Goal: Use online tool/utility: Utilize a website feature to perform a specific function

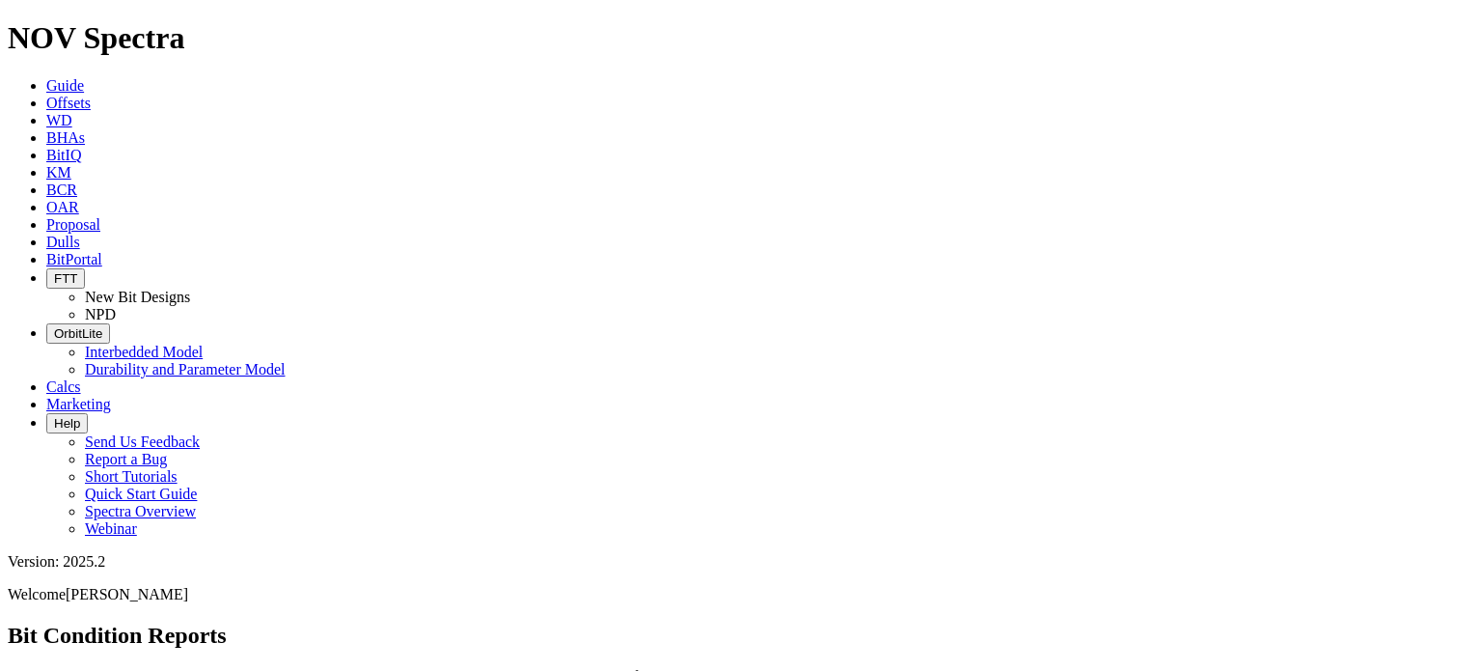
click at [91, 95] on span "Offsets" at bounding box center [68, 103] width 44 height 16
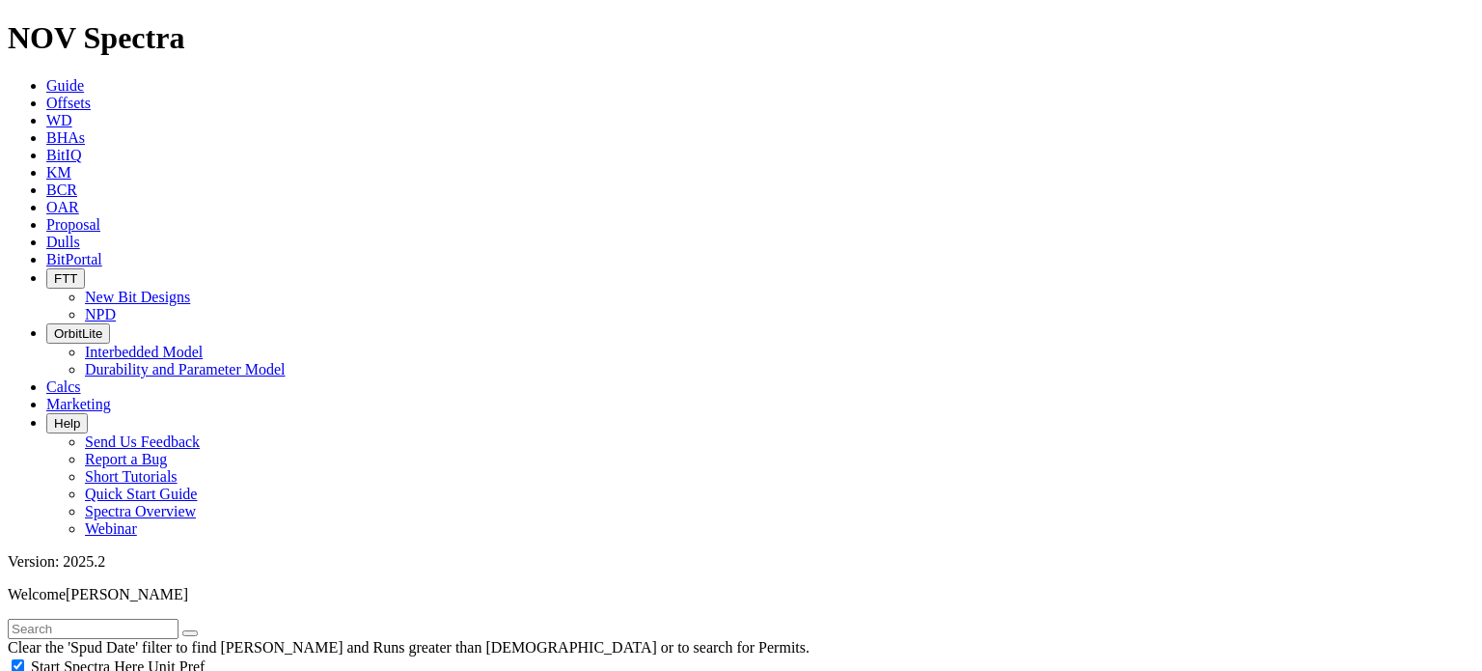
scroll to position [386, 0]
select select "7.875"
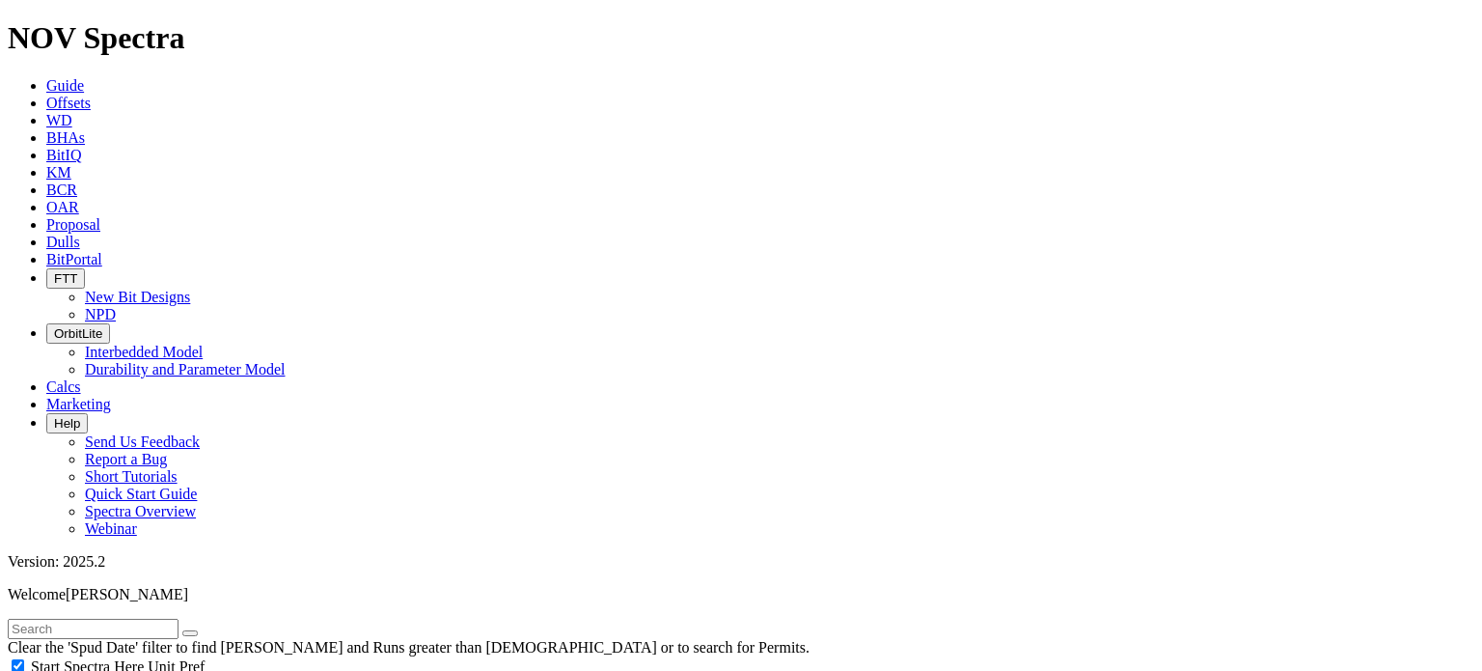
checkbox input "false"
select select "? number:7.875 ?"
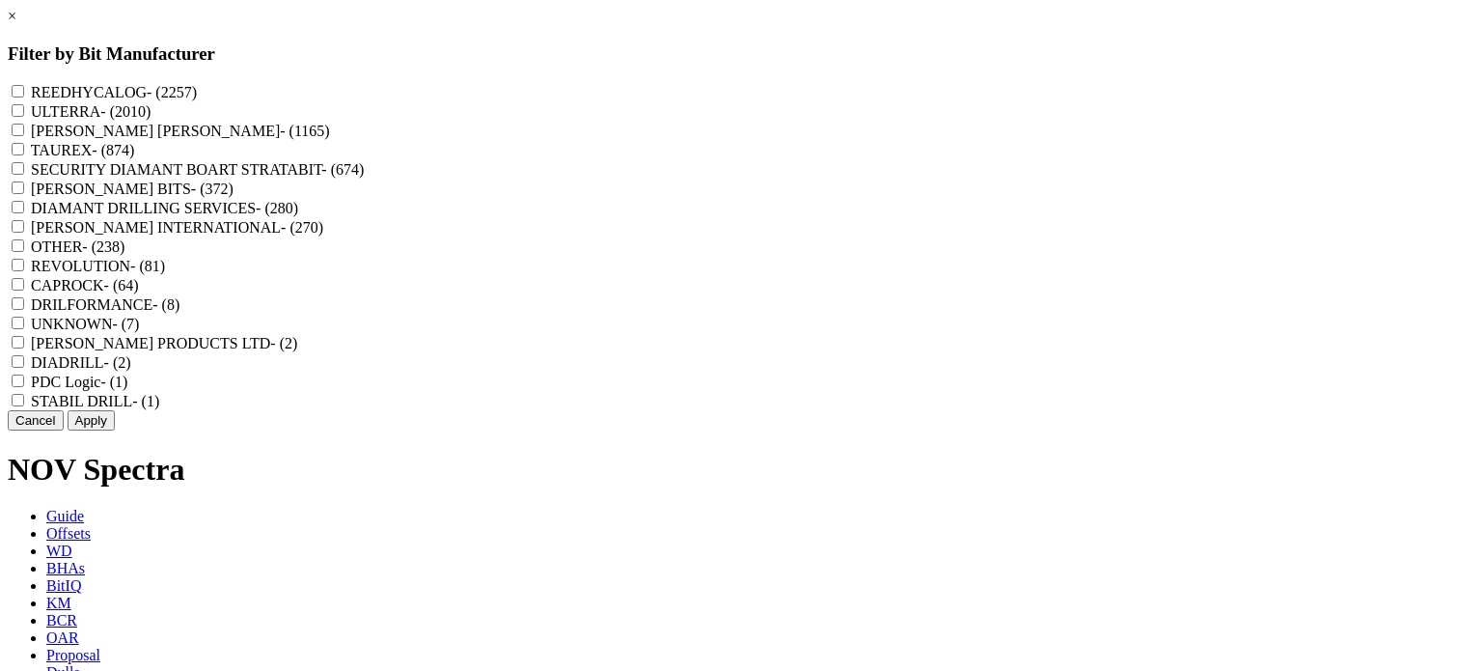
click at [197, 91] on span "- (2257)" at bounding box center [172, 92] width 50 height 16
click at [24, 91] on input "REEDHYCALOG - (2257)" at bounding box center [18, 91] width 13 height 13
checkbox input "true"
drag, startPoint x: 852, startPoint y: 621, endPoint x: 406, endPoint y: 378, distance: 507.4
click at [115, 430] on button "Apply" at bounding box center [91, 420] width 47 height 20
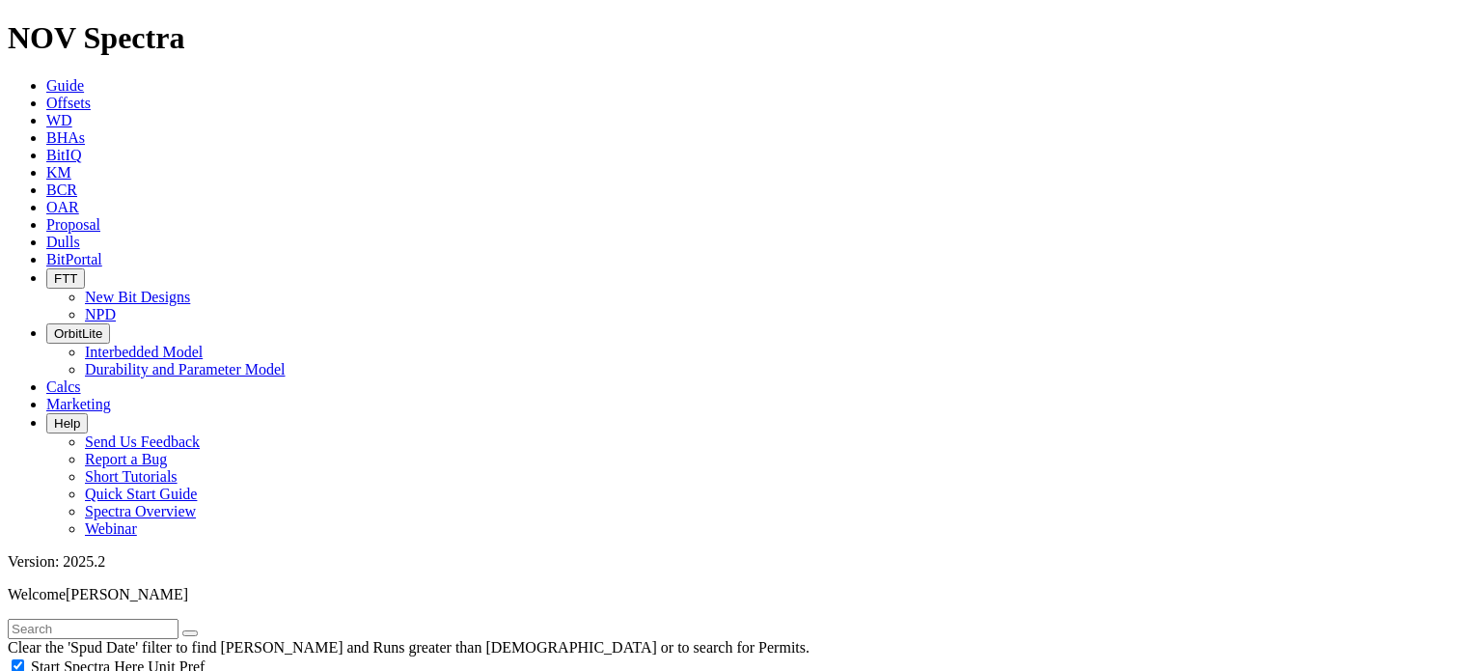
scroll to position [386, 0]
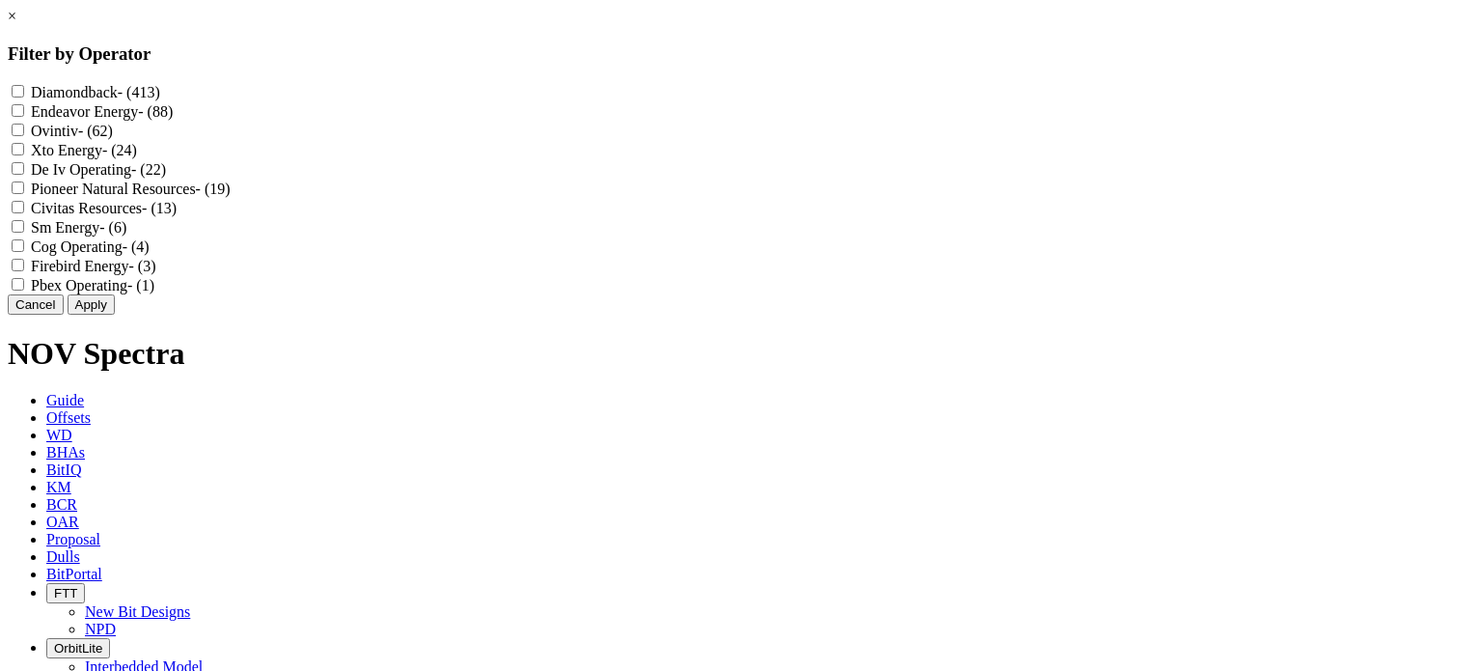
click at [150, 255] on label "Cog Operating - (4)" at bounding box center [90, 246] width 119 height 16
click at [24, 252] on Operating "Cog Operating - (4)" at bounding box center [18, 245] width 13 height 13
checkbox Operating "true"
click at [115, 315] on button "Apply" at bounding box center [91, 304] width 47 height 20
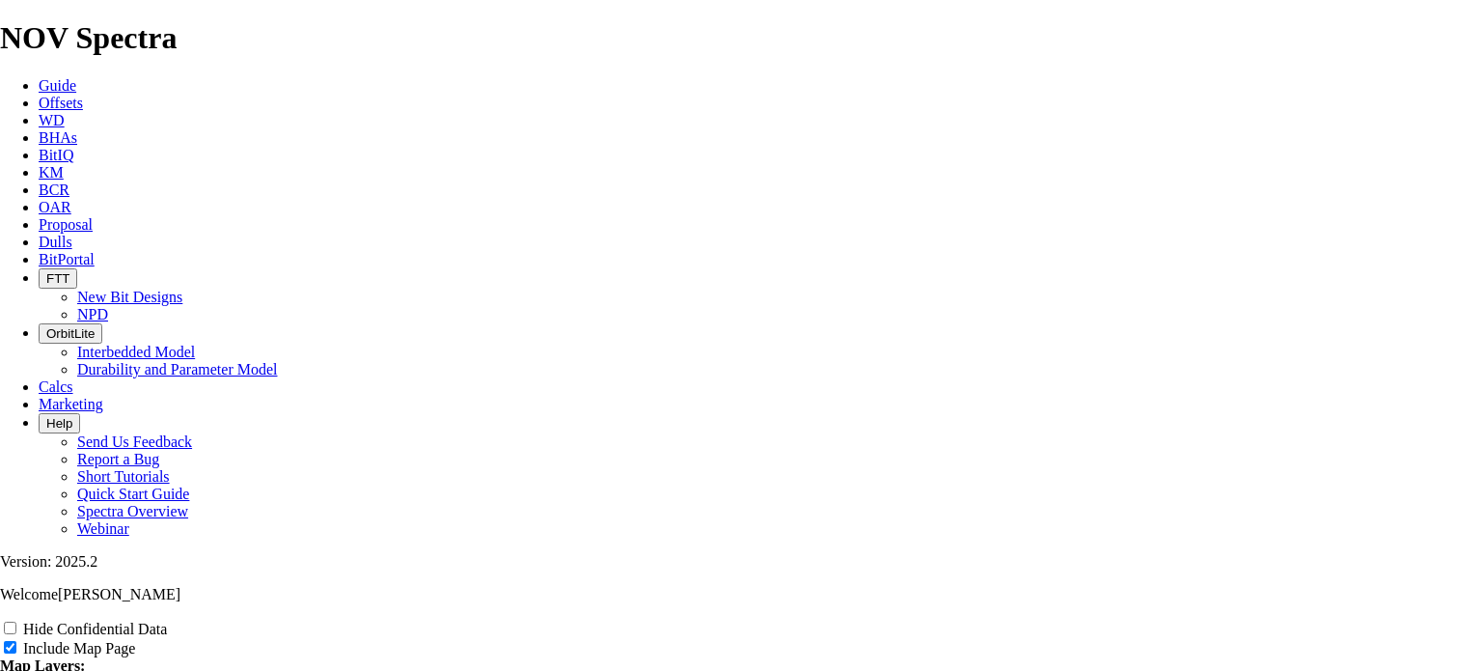
scroll to position [3281, 0]
click at [39, 95] on icon at bounding box center [39, 103] width 0 height 16
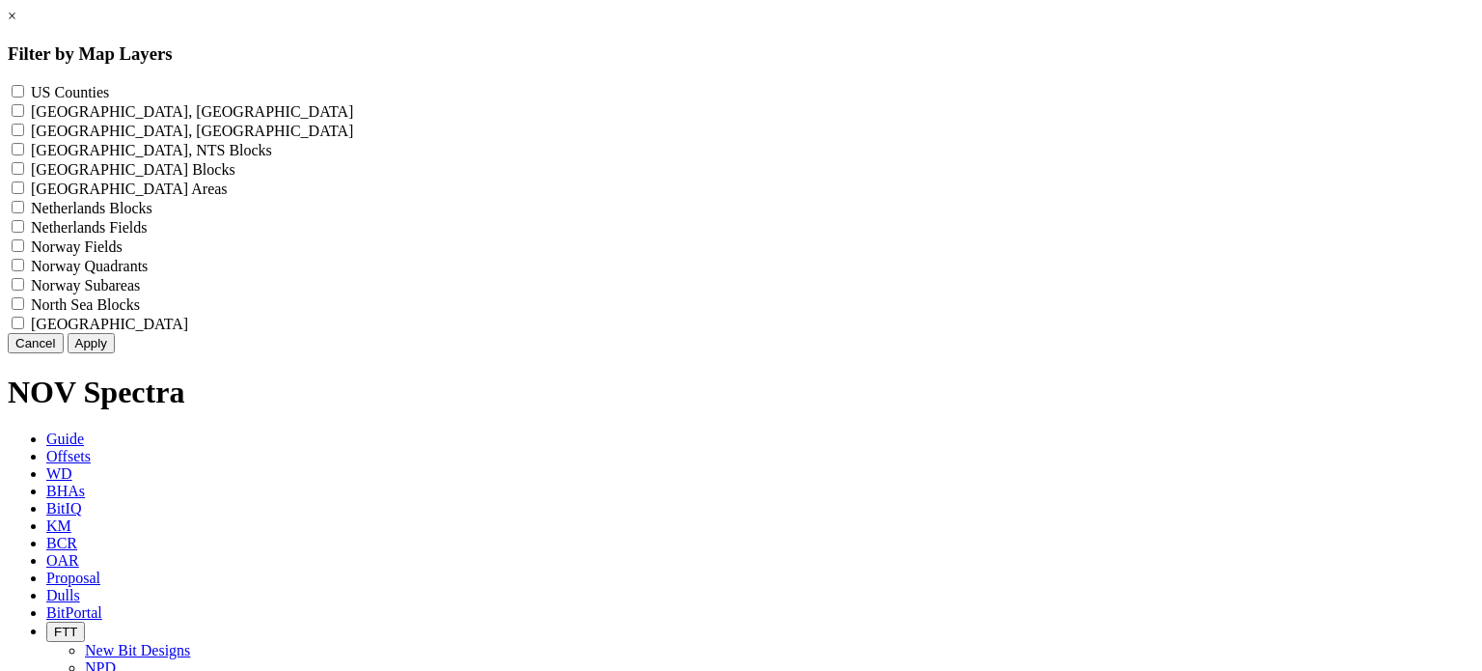
click at [109, 96] on label "US Counties - ()" at bounding box center [70, 92] width 78 height 16
click at [24, 96] on Counties "US Counties - ()" at bounding box center [18, 91] width 13 height 13
checkbox Counties "true"
click at [115, 353] on button "Apply" at bounding box center [91, 343] width 47 height 20
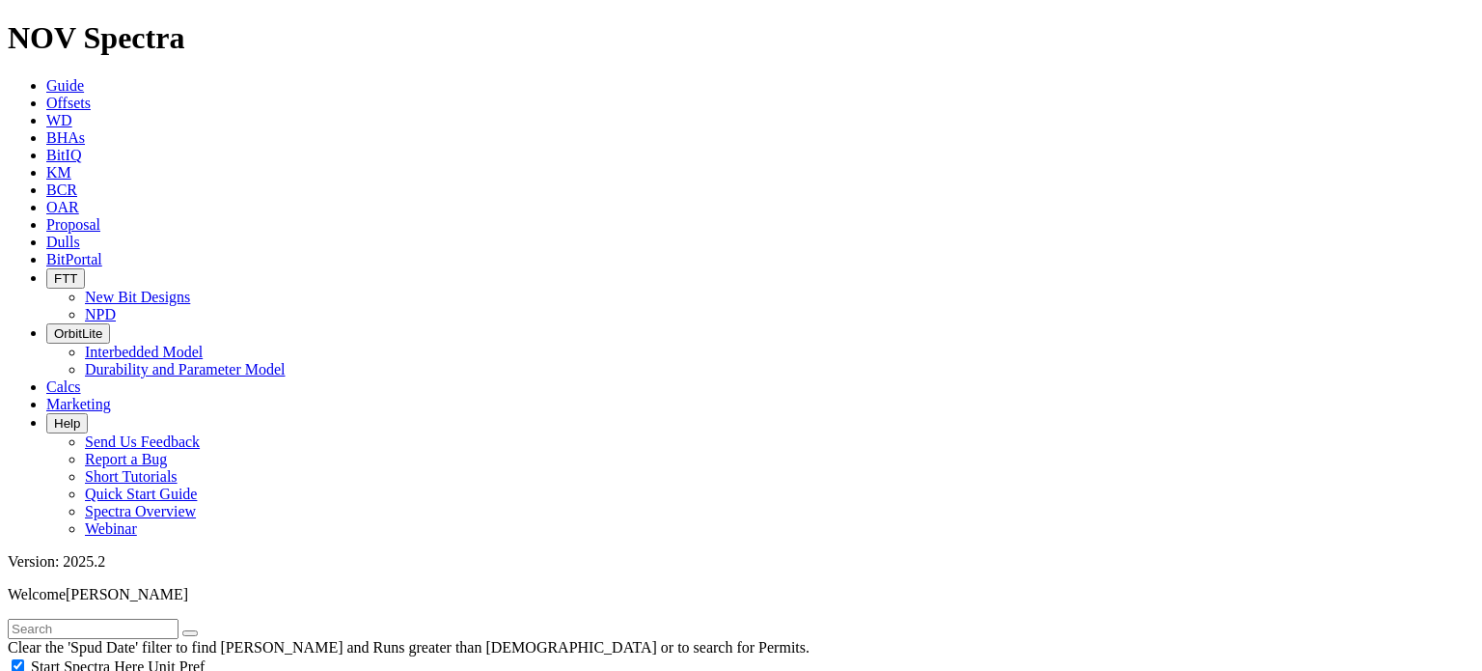
scroll to position [869, 0]
select select "9.875"
checkbox input "false"
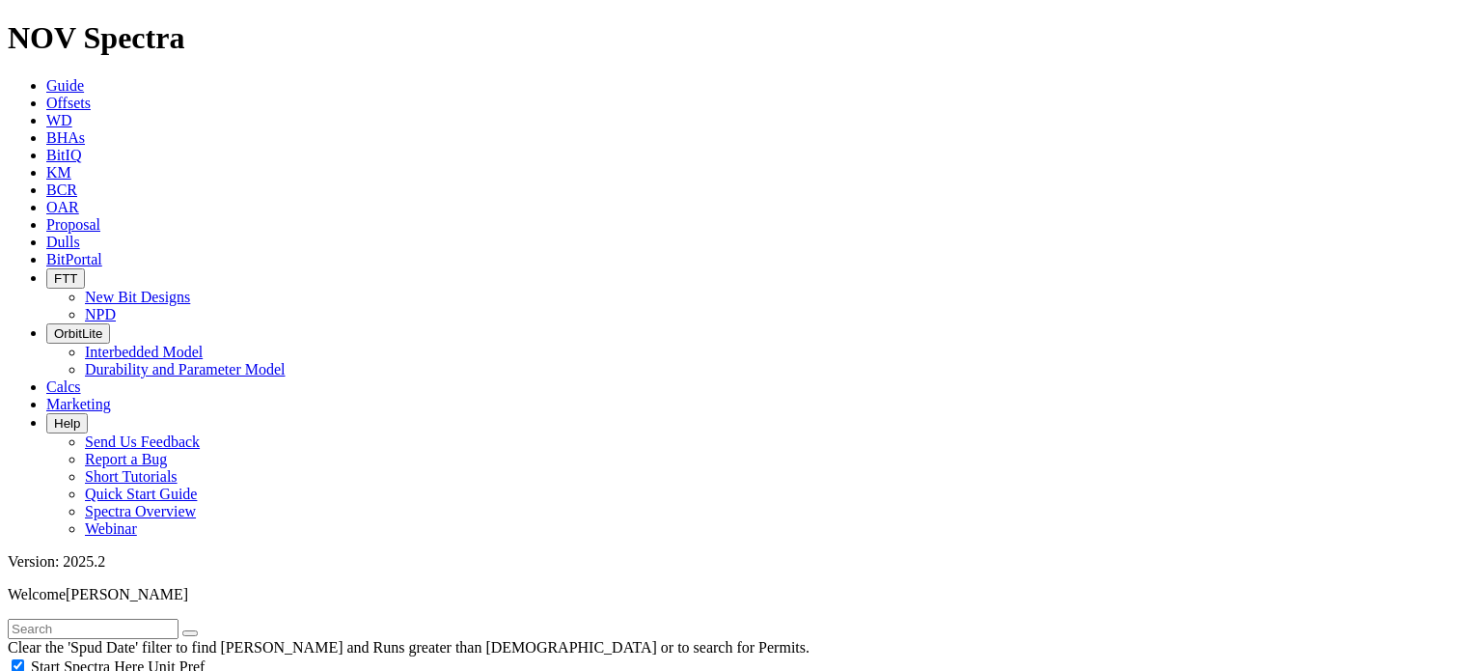
select select "? number:9.875 ?"
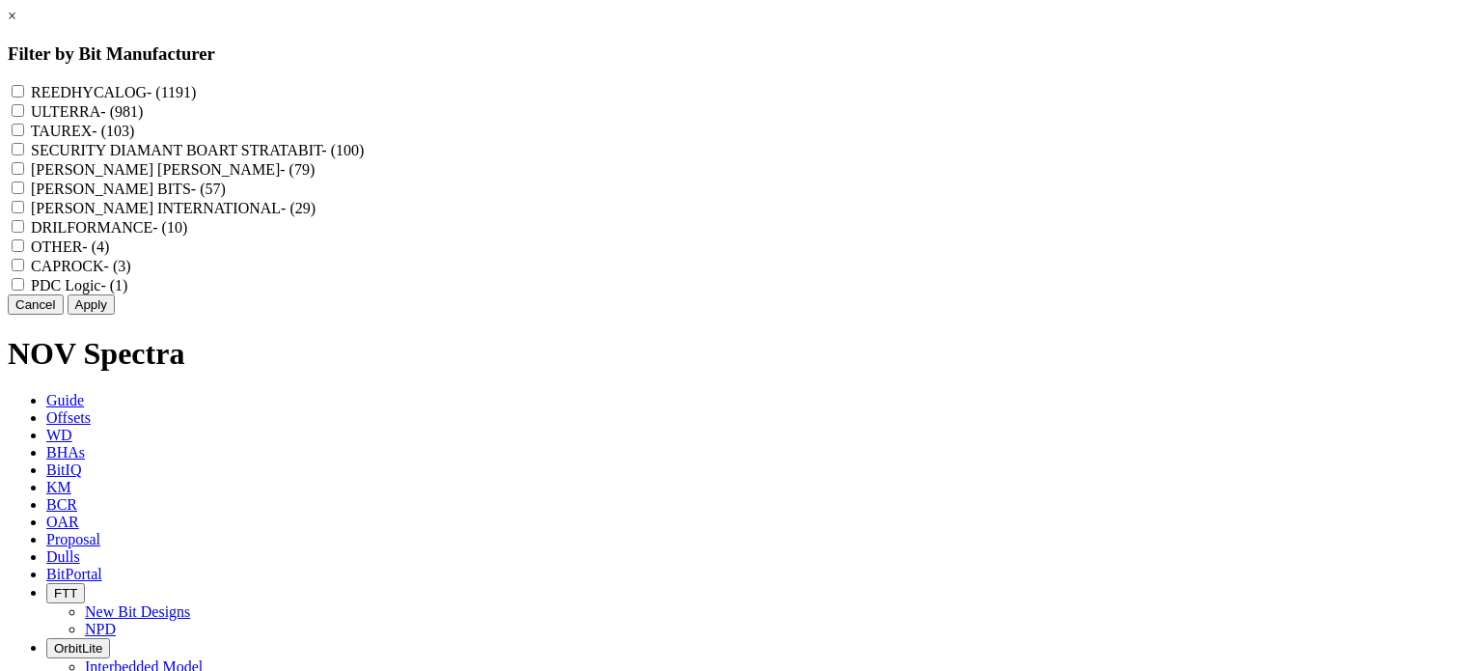
click at [196, 92] on label "REEDHYCALOG - (1191)" at bounding box center [113, 92] width 165 height 16
click at [24, 92] on input "REEDHYCALOG - (1191)" at bounding box center [18, 91] width 13 height 13
checkbox input "true"
click at [115, 315] on button "Apply" at bounding box center [91, 304] width 47 height 20
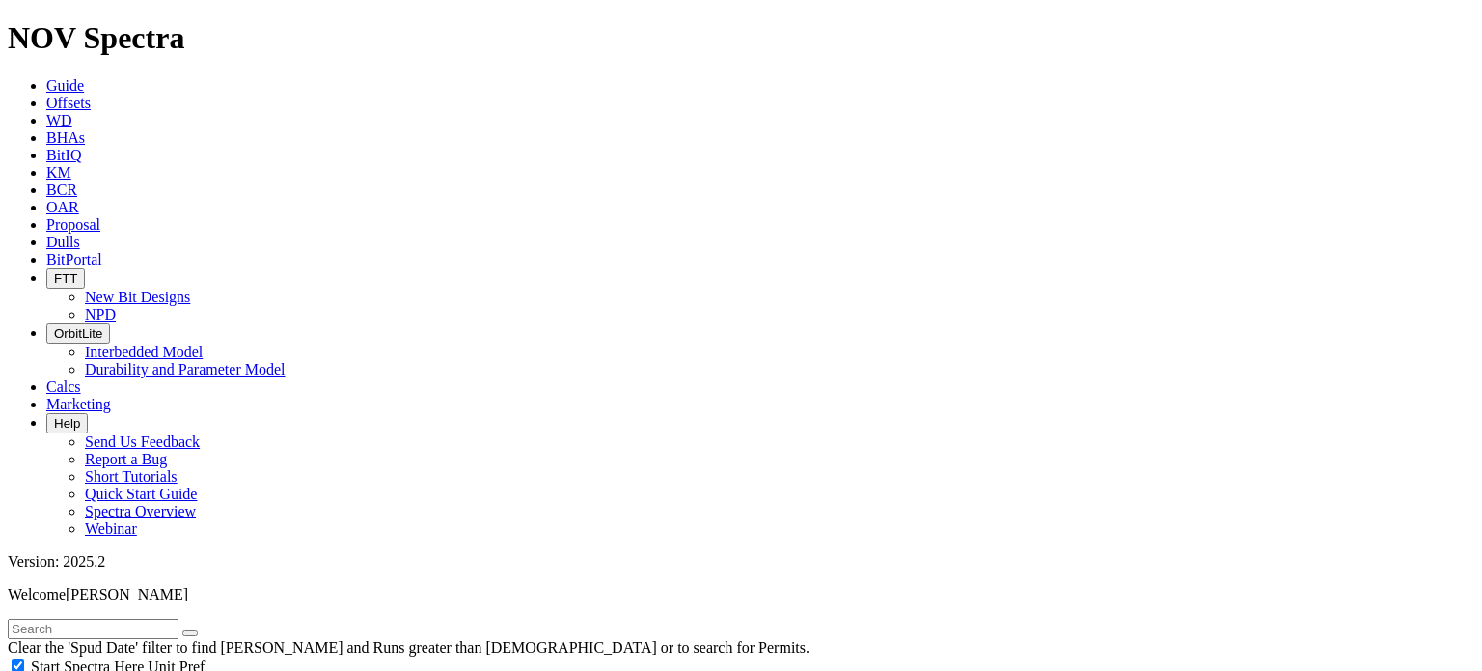
scroll to position [1544, 0]
type input "4500"
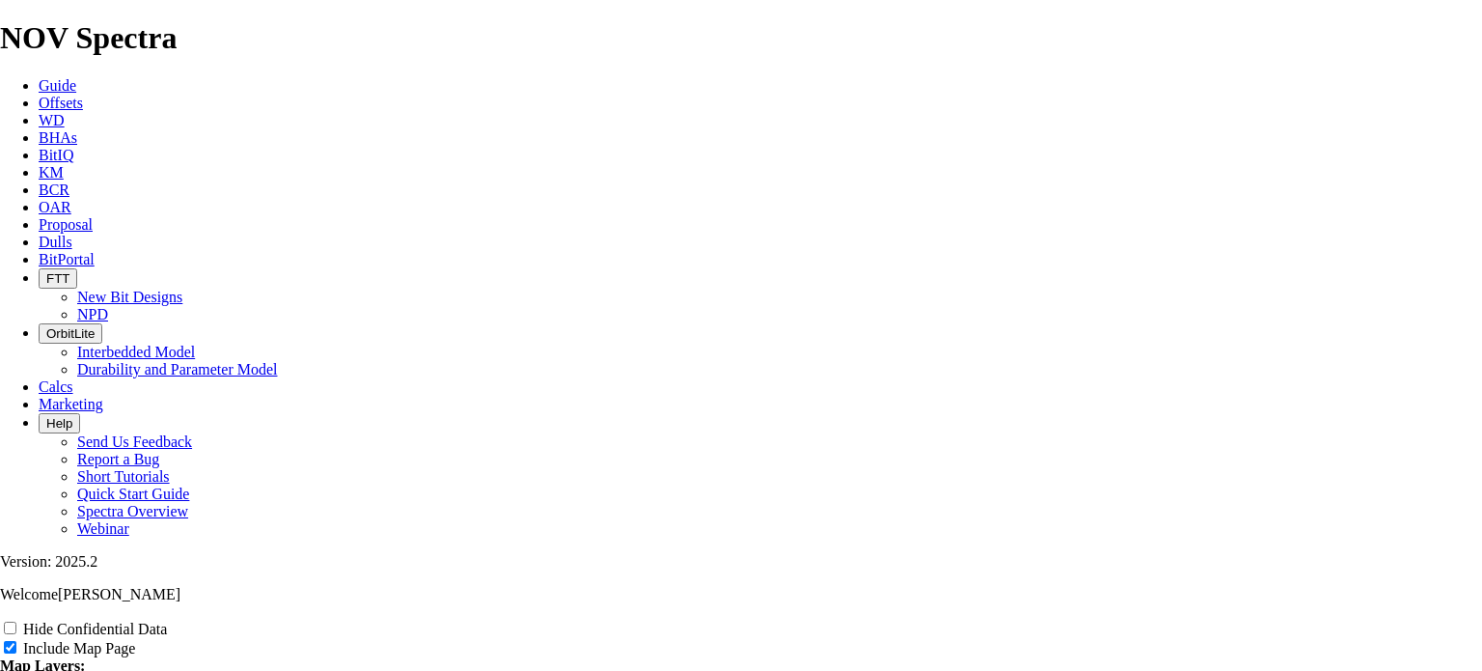
scroll to position [2702, 0]
